Goal: Information Seeking & Learning: Learn about a topic

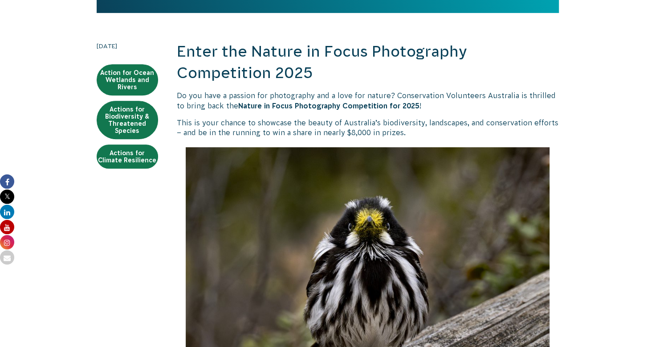
scroll to position [236, 0]
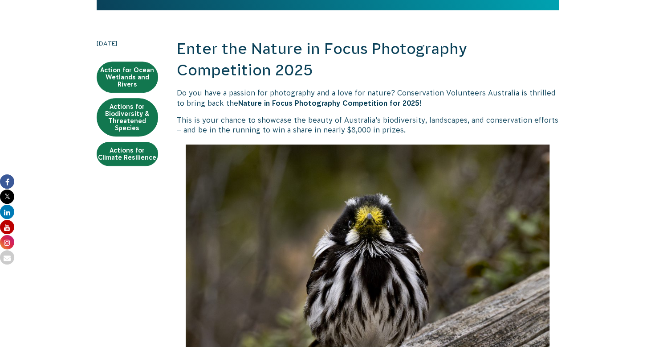
click at [334, 104] on strong "Nature in Focus Photography Competition for 2025" at bounding box center [328, 103] width 181 height 8
drag, startPoint x: 334, startPoint y: 104, endPoint x: 404, endPoint y: 129, distance: 73.9
click at [404, 129] on p "This is your chance to showcase the beauty of Australia’s biodiversity, landsca…" at bounding box center [368, 125] width 382 height 20
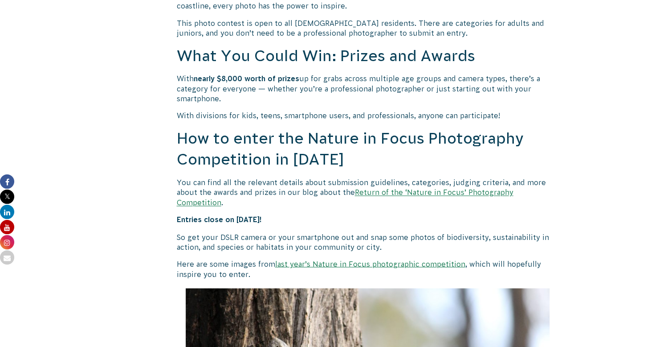
scroll to position [757, 0]
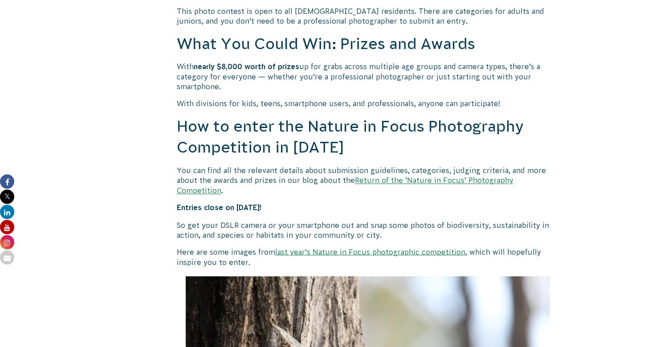
click at [458, 177] on link "Return of the ‘Nature in Focus’ Photography Competition" at bounding box center [345, 185] width 337 height 18
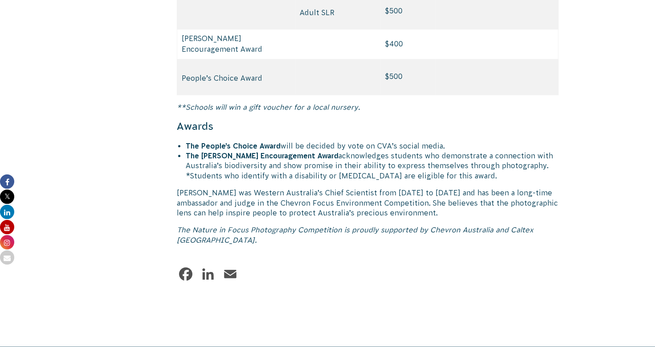
scroll to position [4362, 0]
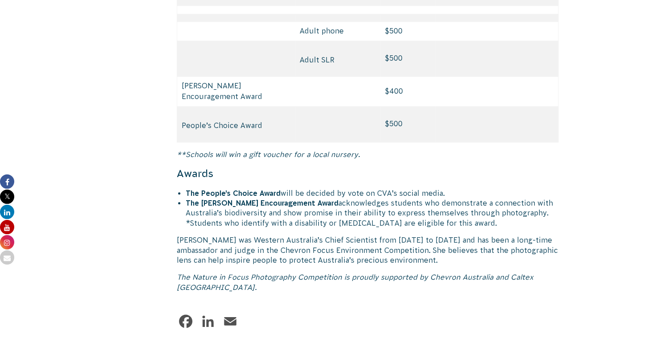
click at [208, 189] on strong "The People’s Choice Award" at bounding box center [233, 193] width 95 height 8
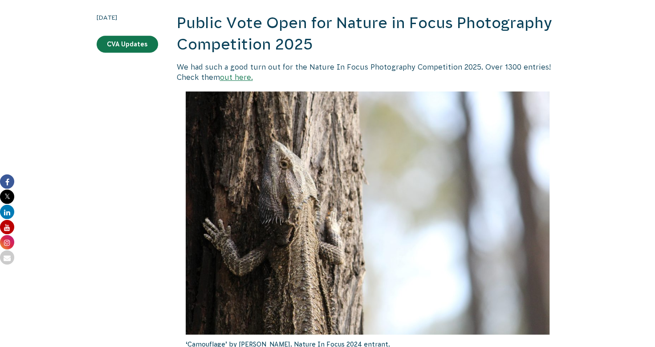
scroll to position [277, 0]
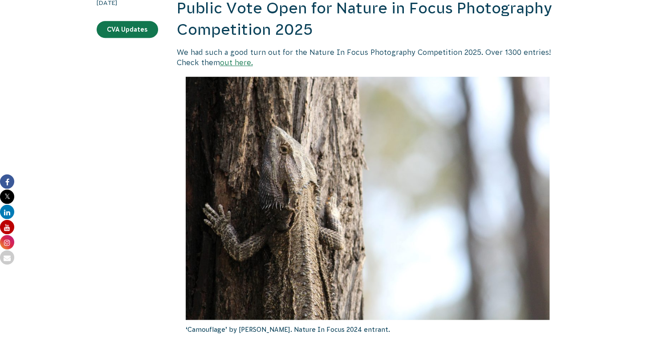
click at [243, 61] on link "out here." at bounding box center [236, 62] width 33 height 8
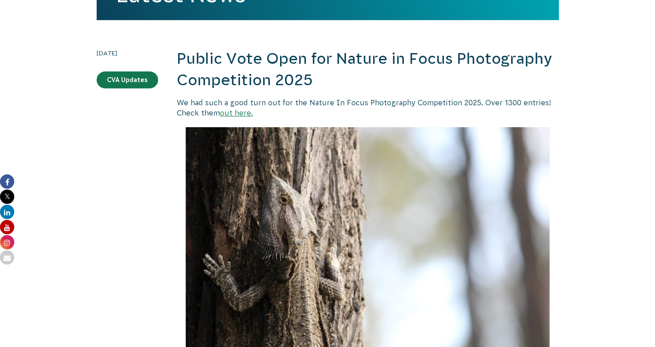
scroll to position [228, 0]
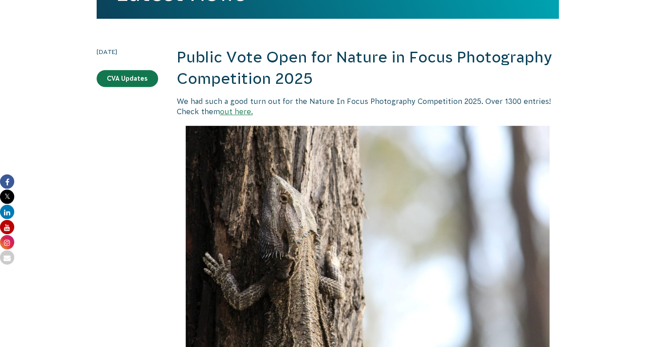
click at [244, 110] on link "out here." at bounding box center [236, 111] width 33 height 8
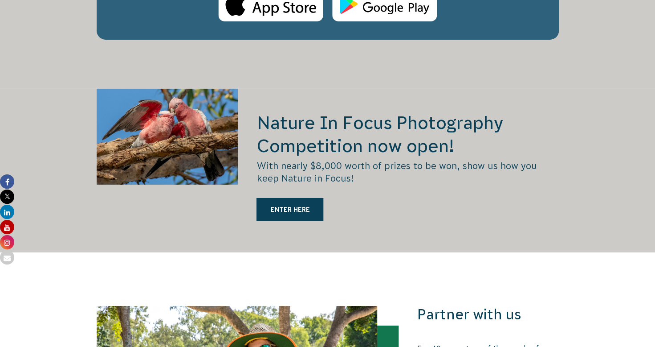
scroll to position [1722, 0]
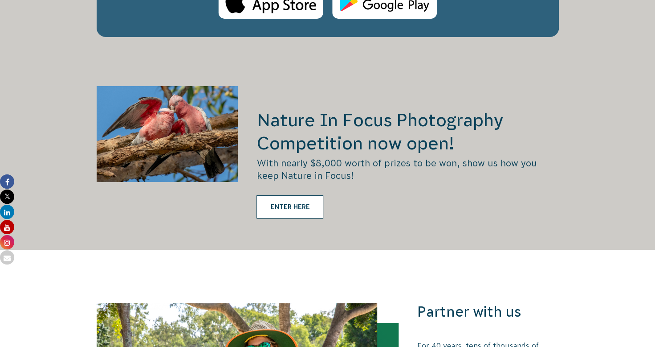
click at [273, 195] on link "ENTER HERE" at bounding box center [290, 206] width 67 height 23
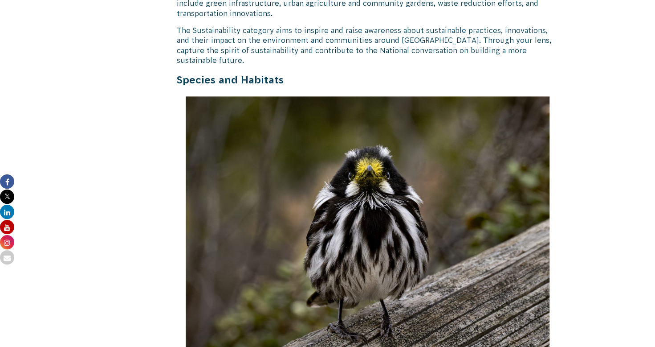
scroll to position [2592, 0]
